Goal: Book appointment/travel/reservation

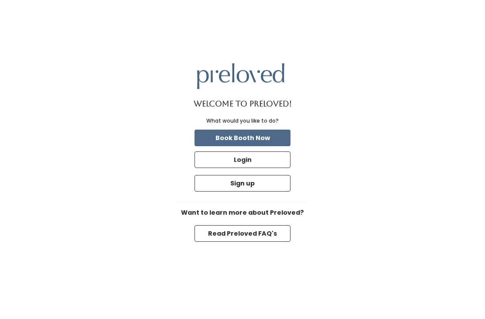
click at [273, 146] on button "Book Booth Now" at bounding box center [243, 138] width 96 height 17
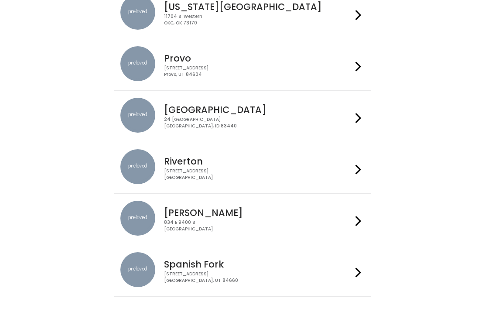
scroll to position [262, 0]
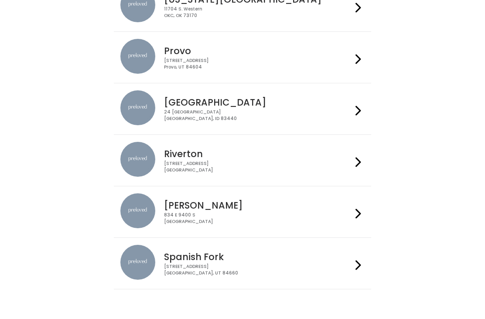
click at [209, 267] on div "[STREET_ADDRESS]" at bounding box center [258, 269] width 188 height 13
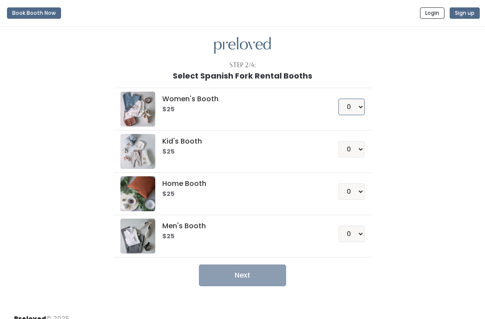
click at [360, 105] on select "0 1 2 3 4" at bounding box center [351, 107] width 26 height 17
select select "1"
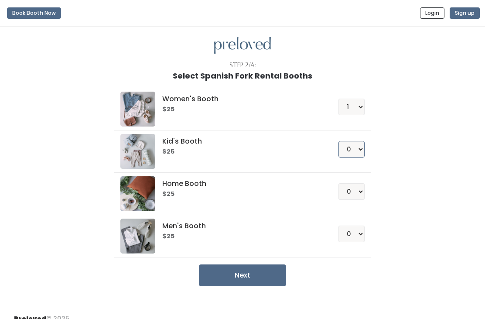
click at [360, 145] on select "0 1 2 3 4" at bounding box center [351, 149] width 26 height 17
click at [357, 147] on select "0 1 2 3 4" at bounding box center [351, 149] width 26 height 17
select select "1"
click at [276, 275] on button "Next" at bounding box center [242, 275] width 87 height 22
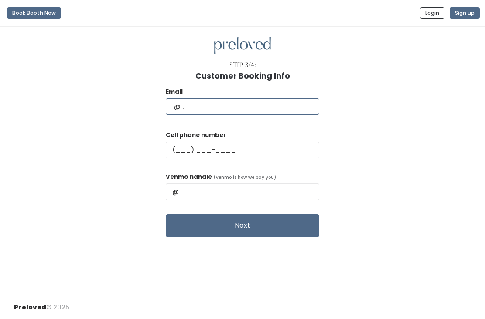
click at [265, 109] on input "text" at bounding box center [243, 106] width 154 height 17
click at [245, 104] on input "text" at bounding box center [243, 106] width 154 height 17
type input "C"
type input "cheyennepeisley@gmail.com"
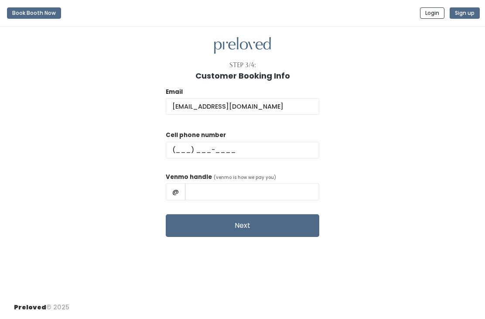
click at [432, 14] on button "Login" at bounding box center [432, 12] width 24 height 11
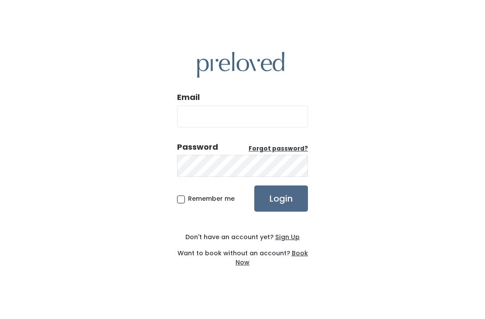
click at [278, 127] on input "Email" at bounding box center [242, 117] width 131 height 22
type input "cheyennepeisley@gmail.com"
click at [281, 212] on input "Login" at bounding box center [281, 198] width 54 height 26
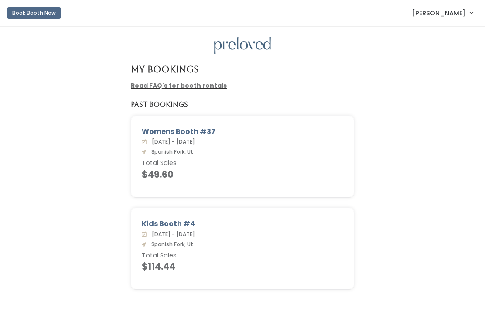
click at [23, 17] on button "Book Booth Now" at bounding box center [34, 12] width 54 height 11
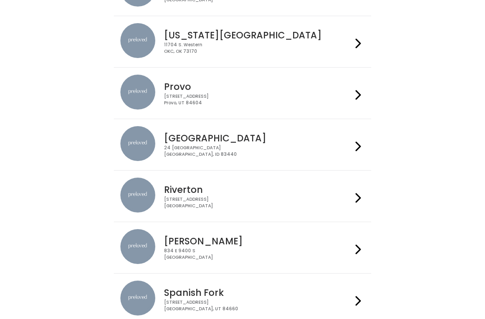
scroll to position [262, 0]
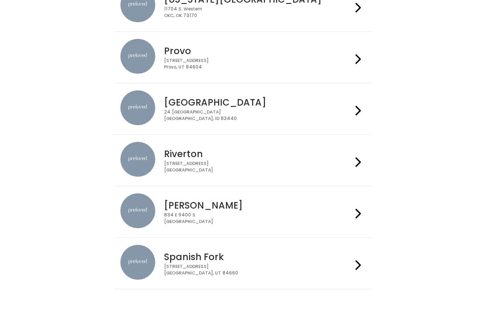
click at [284, 259] on h4 "Spanish Fork" at bounding box center [258, 257] width 188 height 10
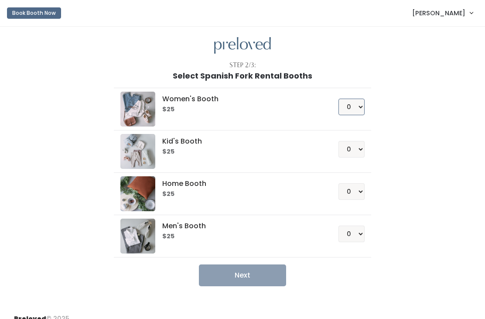
click at [361, 100] on select "0 1 2 3 4" at bounding box center [351, 107] width 26 height 17
select select "1"
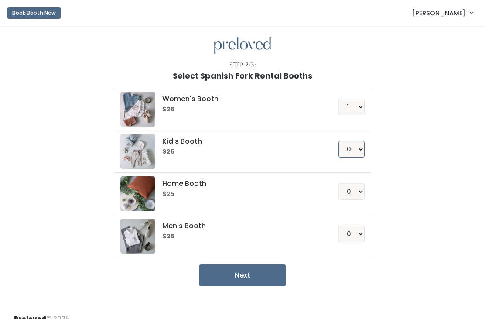
click at [356, 145] on select "0 1 2 3 4" at bounding box center [351, 149] width 26 height 17
click at [360, 152] on select "0 1 2 3 4" at bounding box center [351, 149] width 26 height 17
select select "1"
click at [263, 276] on button "Next" at bounding box center [242, 275] width 87 height 22
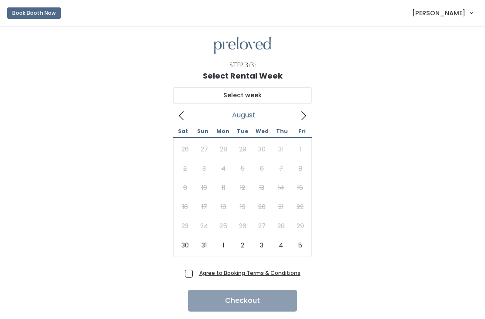
click at [301, 115] on icon at bounding box center [304, 116] width 10 height 10
